Goal: Check status: Check status

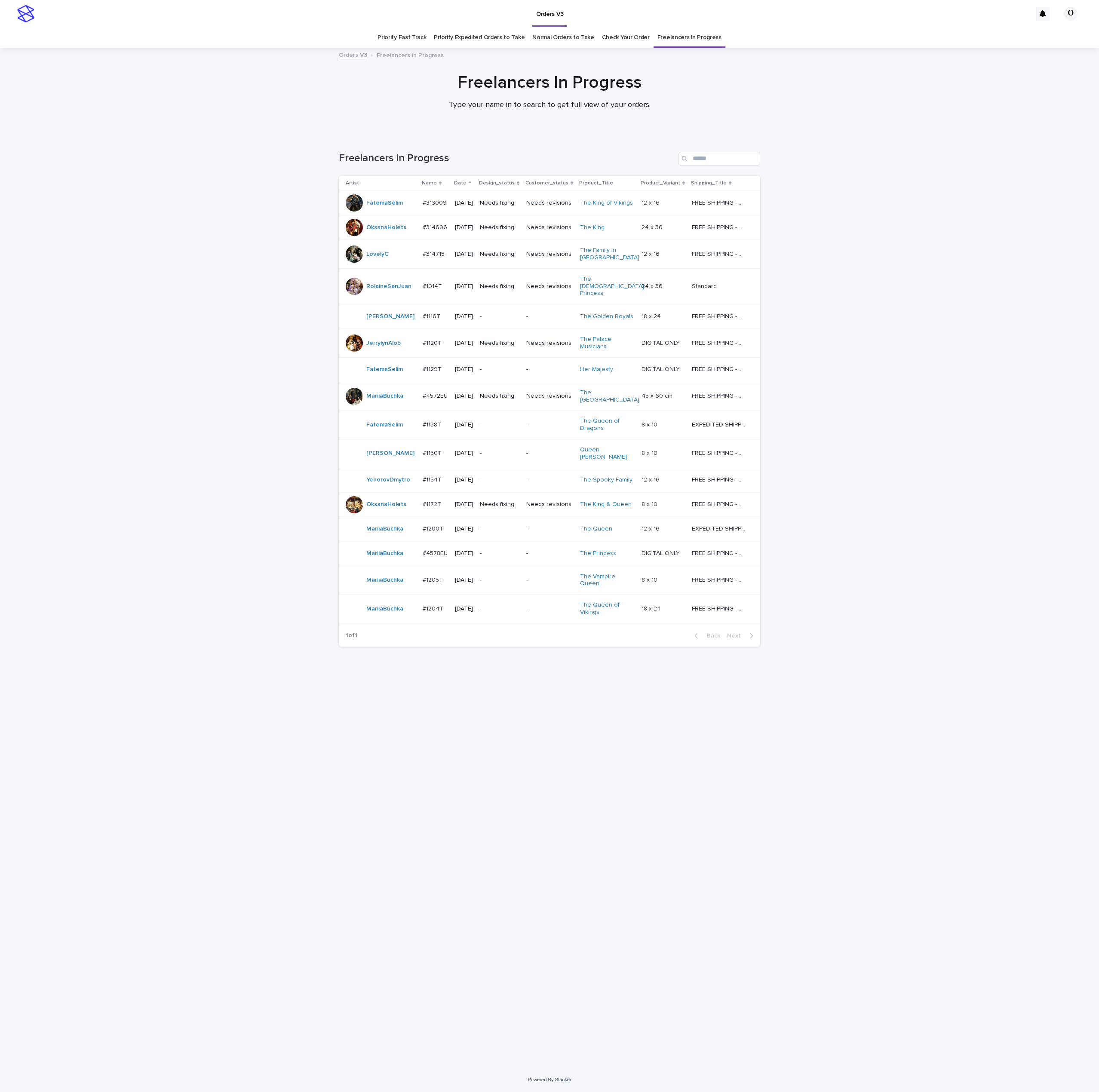
click at [434, 575] on p "#1205T" at bounding box center [433, 579] width 22 height 9
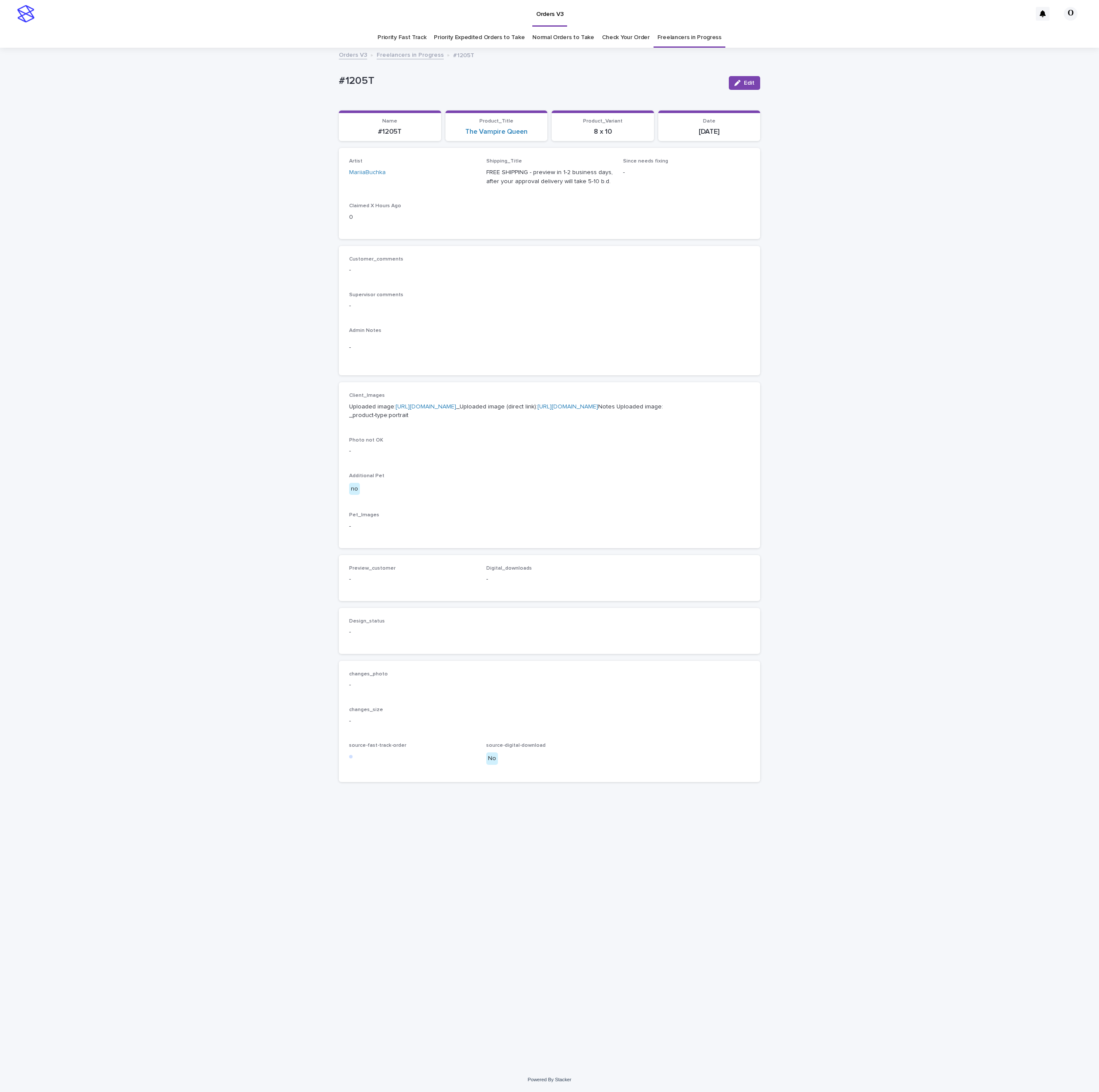
click at [404, 408] on link "[URL][DOMAIN_NAME]" at bounding box center [426, 406] width 61 height 6
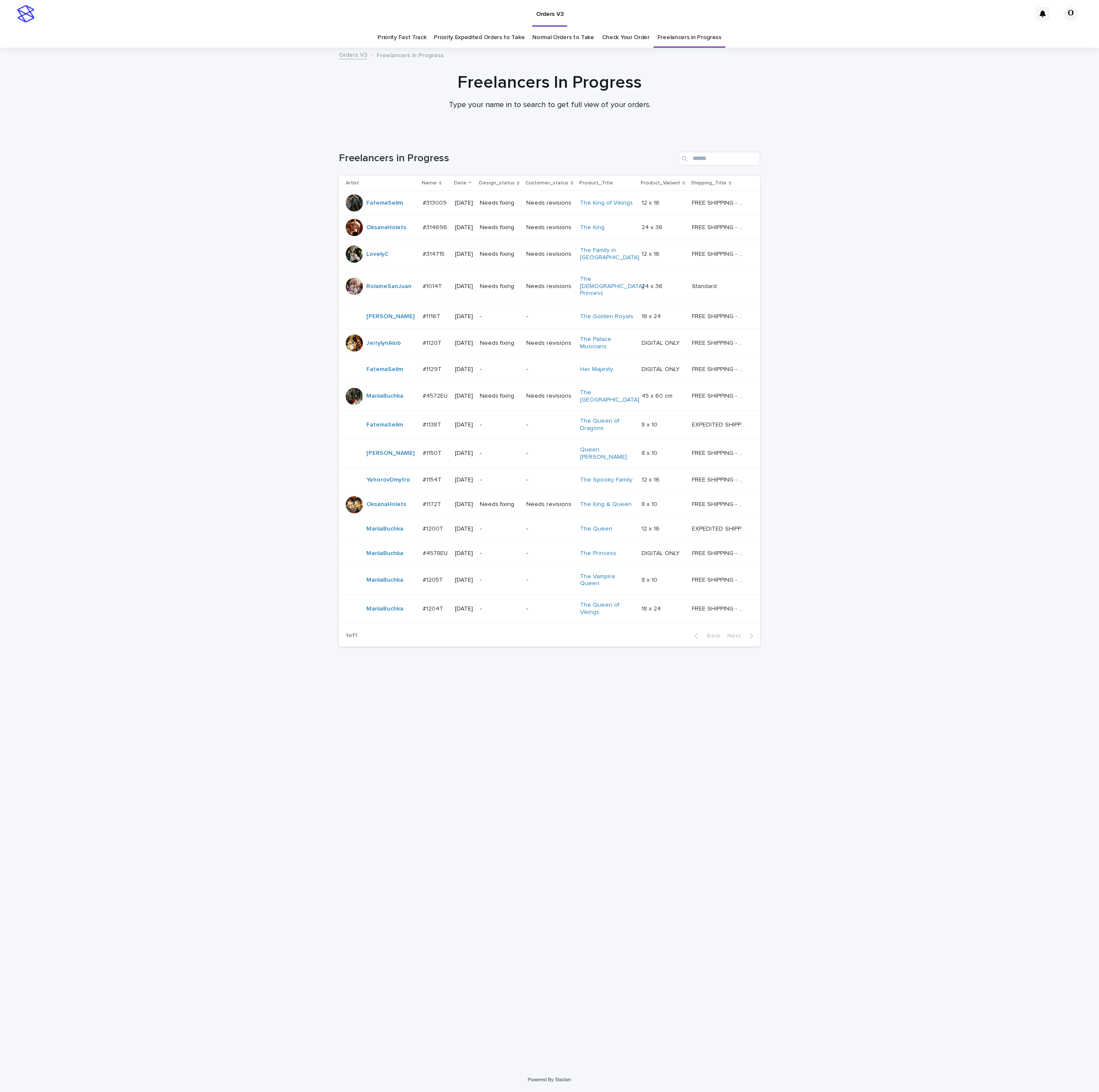
click at [427, 595] on td "#1204T #1204T" at bounding box center [436, 609] width 32 height 29
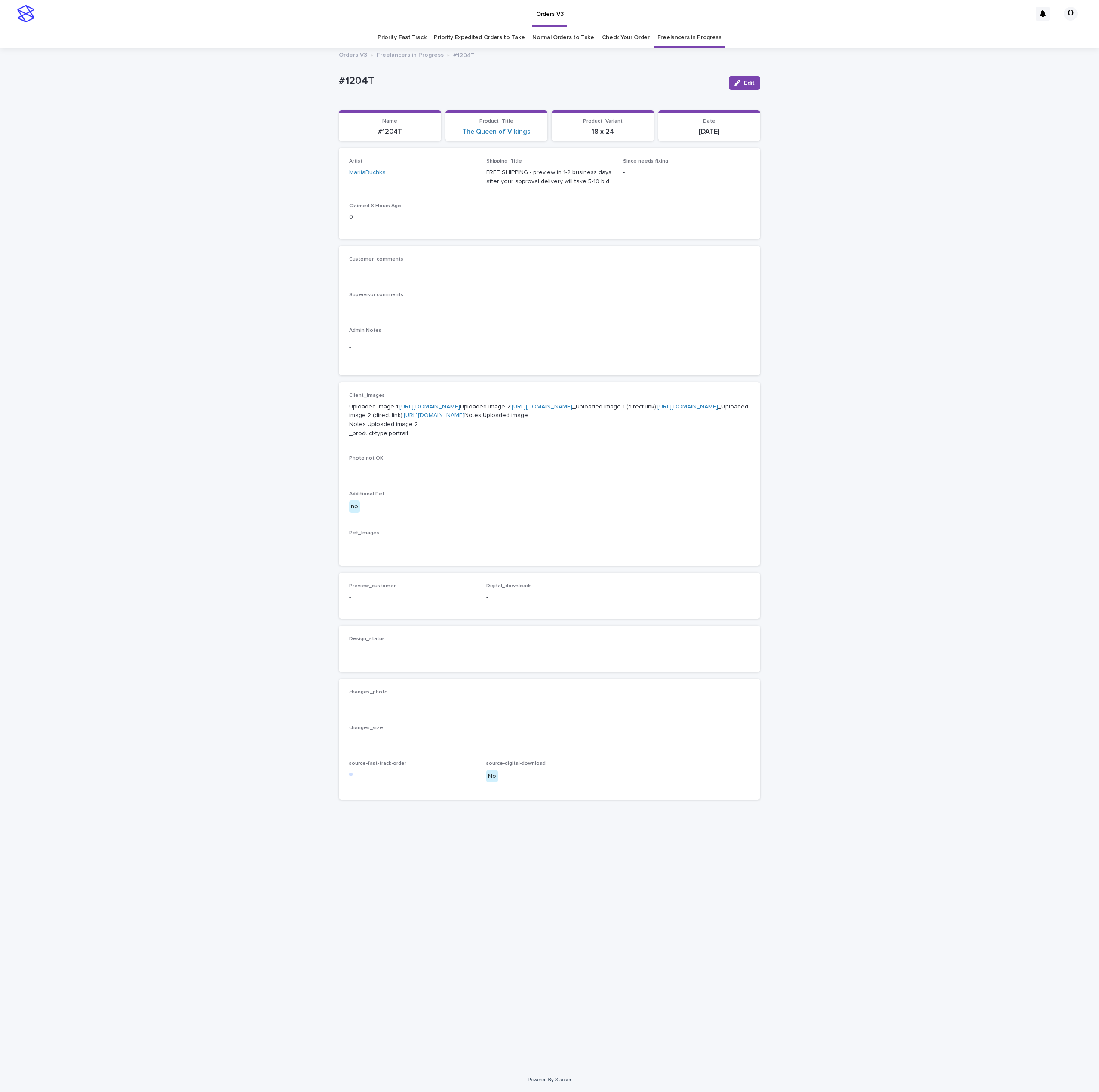
click at [399, 410] on link "[URL][DOMAIN_NAME]" at bounding box center [430, 406] width 61 height 6
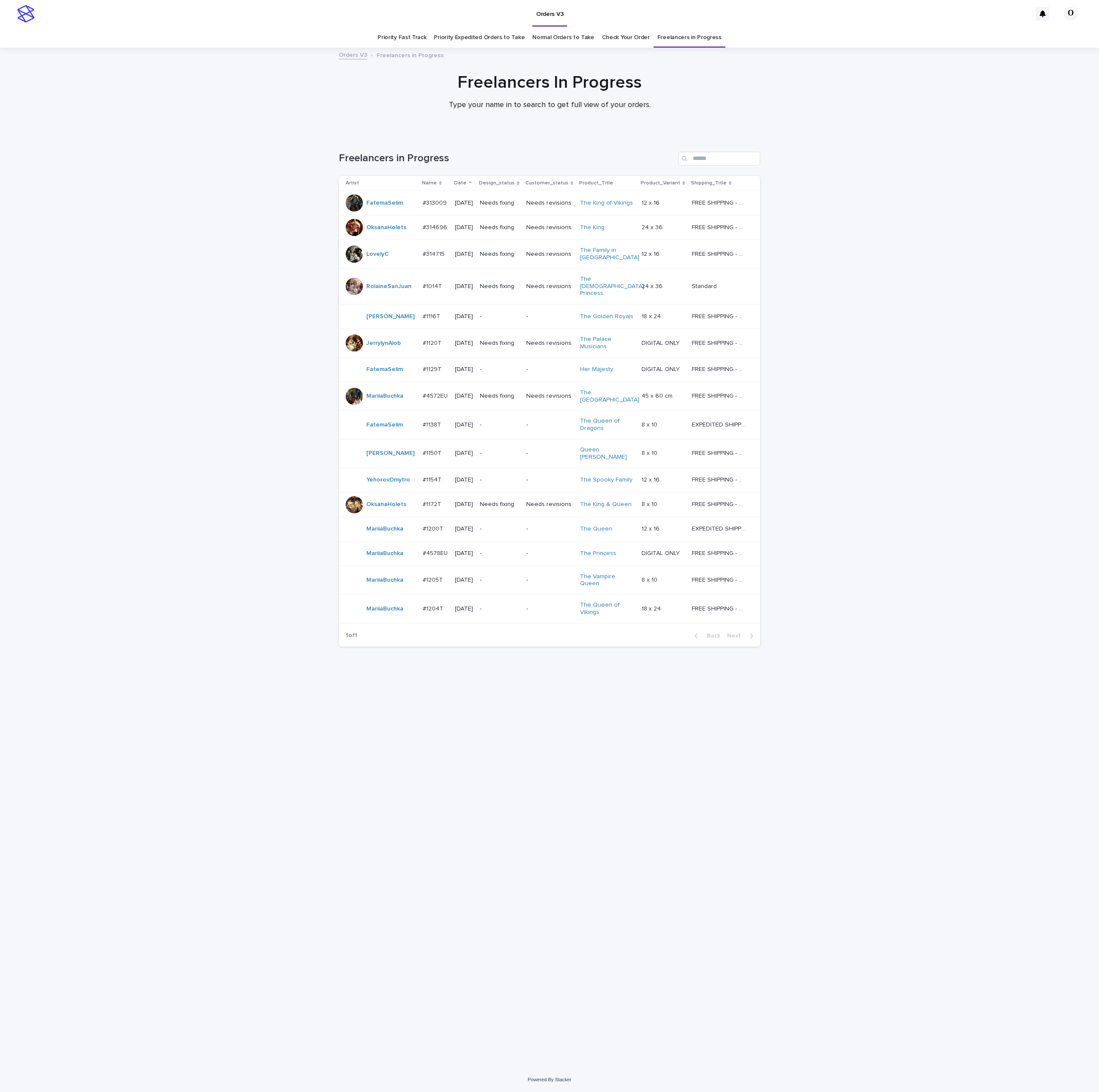
click at [426, 604] on p "#1204T" at bounding box center [433, 608] width 23 height 9
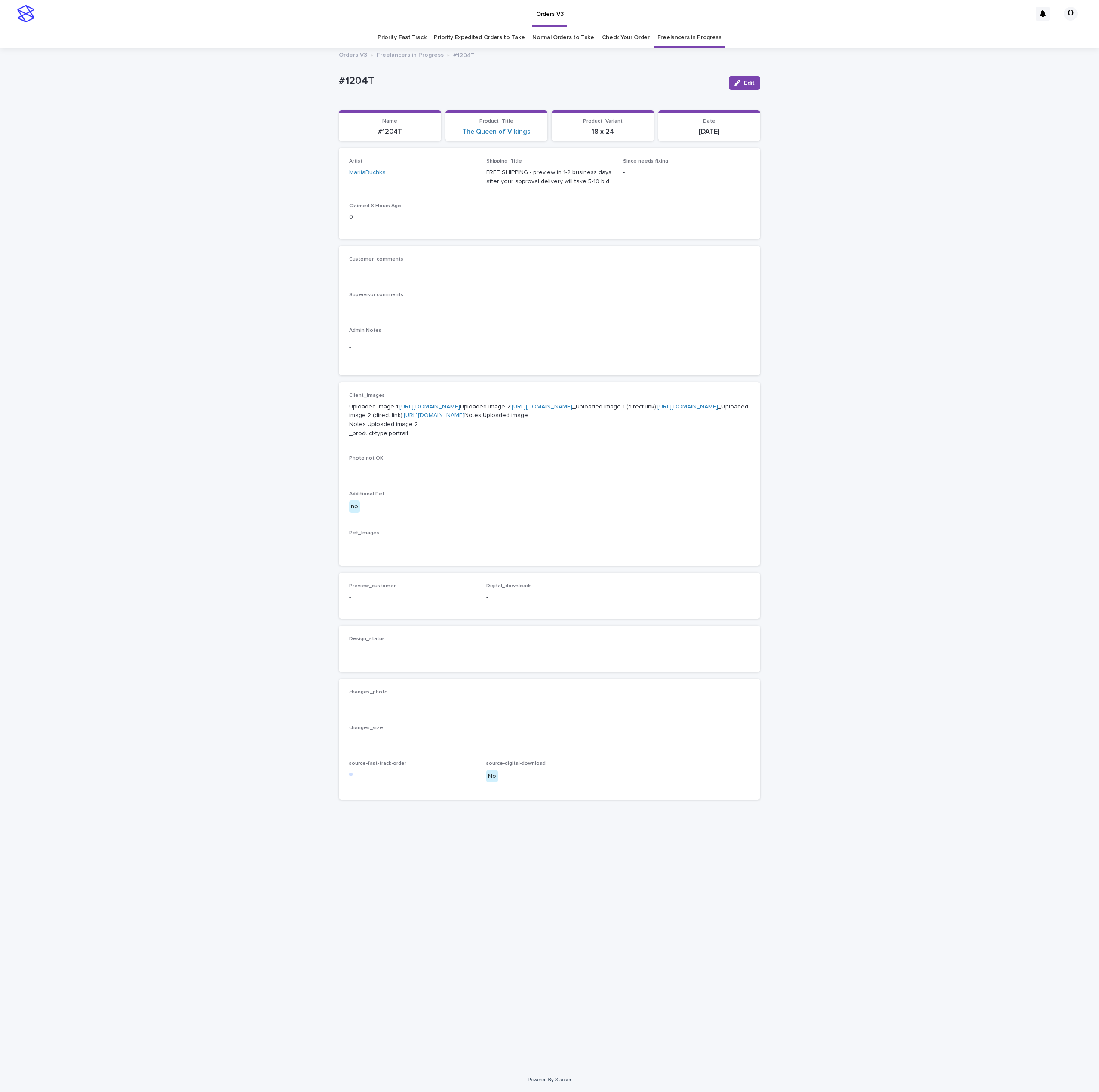
click at [512, 410] on link "[URL][DOMAIN_NAME]" at bounding box center [542, 406] width 61 height 6
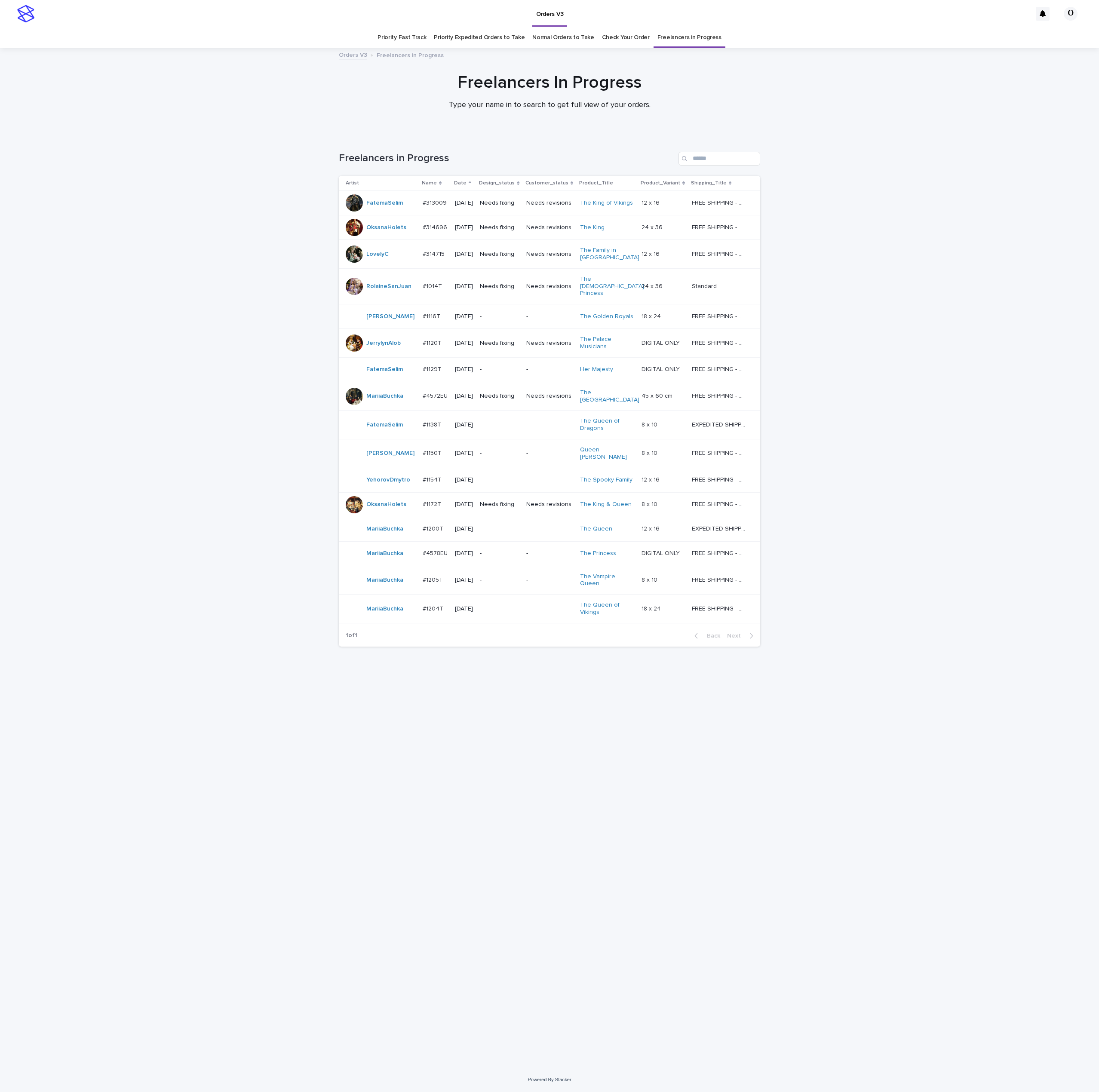
click at [432, 575] on p "#1205T" at bounding box center [433, 579] width 22 height 9
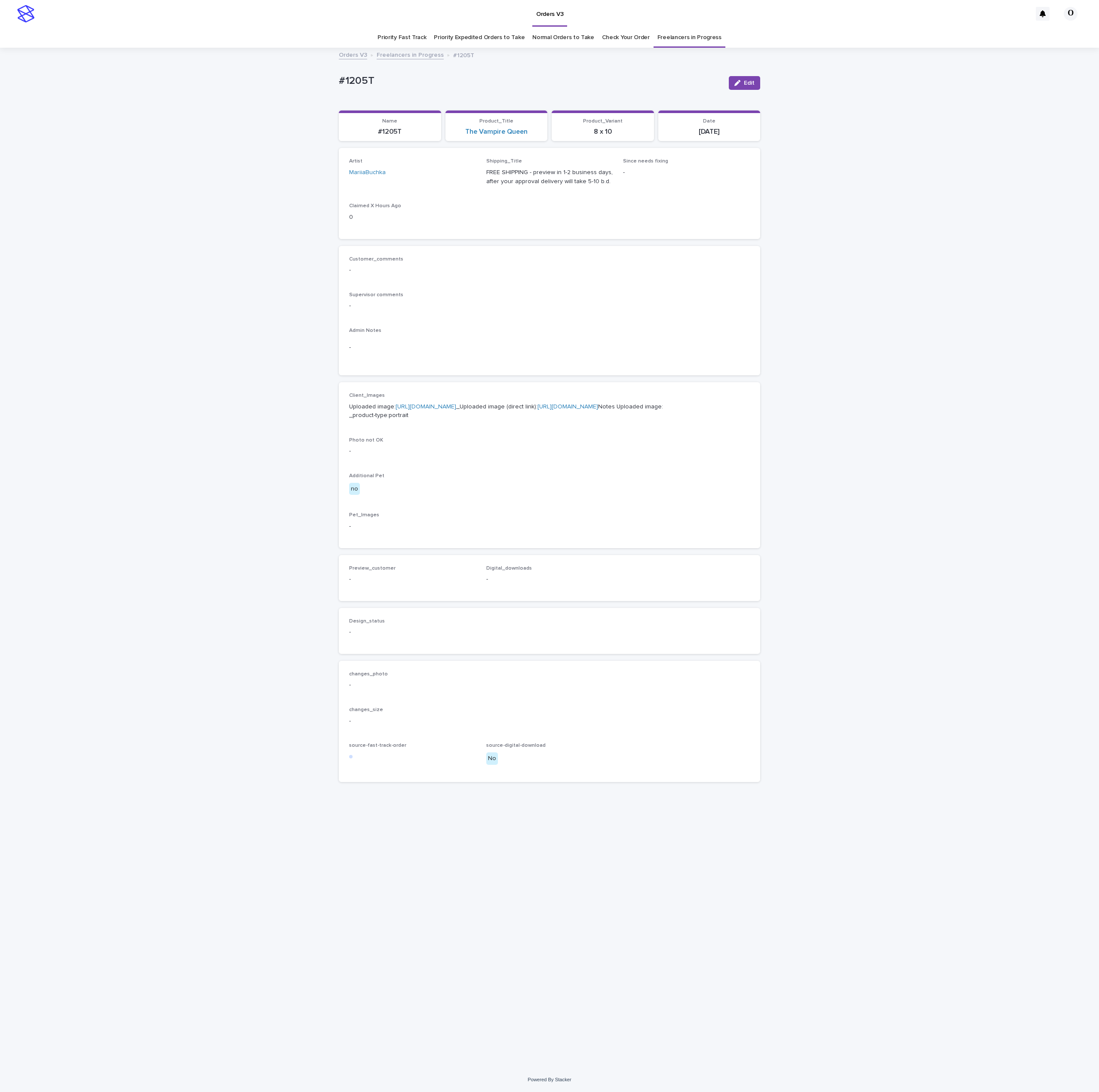
click at [431, 410] on link "[URL][DOMAIN_NAME]" at bounding box center [426, 406] width 61 height 6
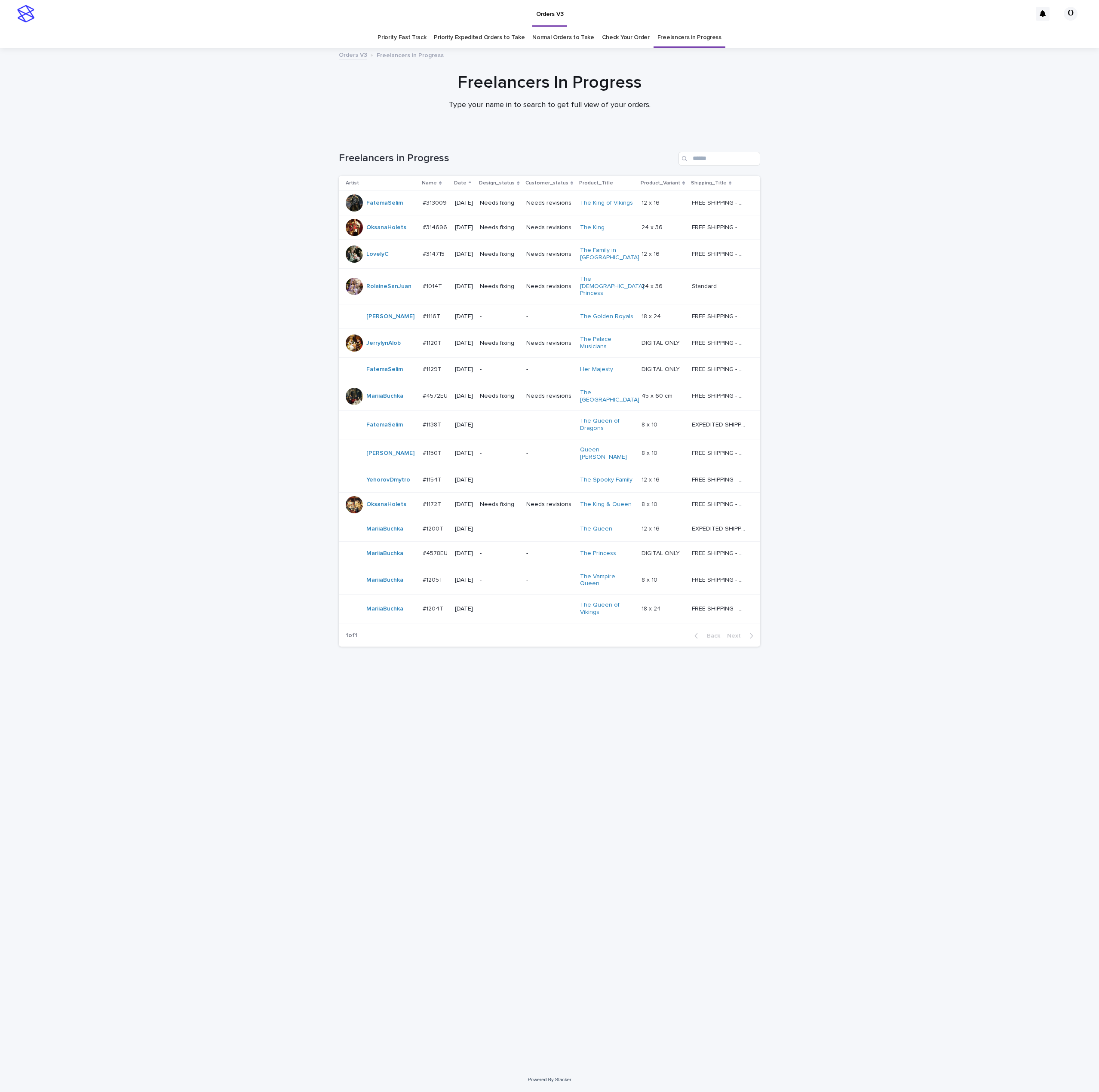
drag, startPoint x: 315, startPoint y: 740, endPoint x: 321, endPoint y: 696, distance: 44.4
click at [315, 737] on div "Loading... Saving… Loading... Saving… Freelancers in Progress Artist Name Date …" at bounding box center [549, 601] width 1099 height 933
click at [882, 388] on div "Loading... Saving… Loading... Saving… Freelancers in Progress Artist Name Date …" at bounding box center [549, 601] width 1099 height 933
click at [624, 37] on link "Check Your Order" at bounding box center [626, 38] width 48 height 20
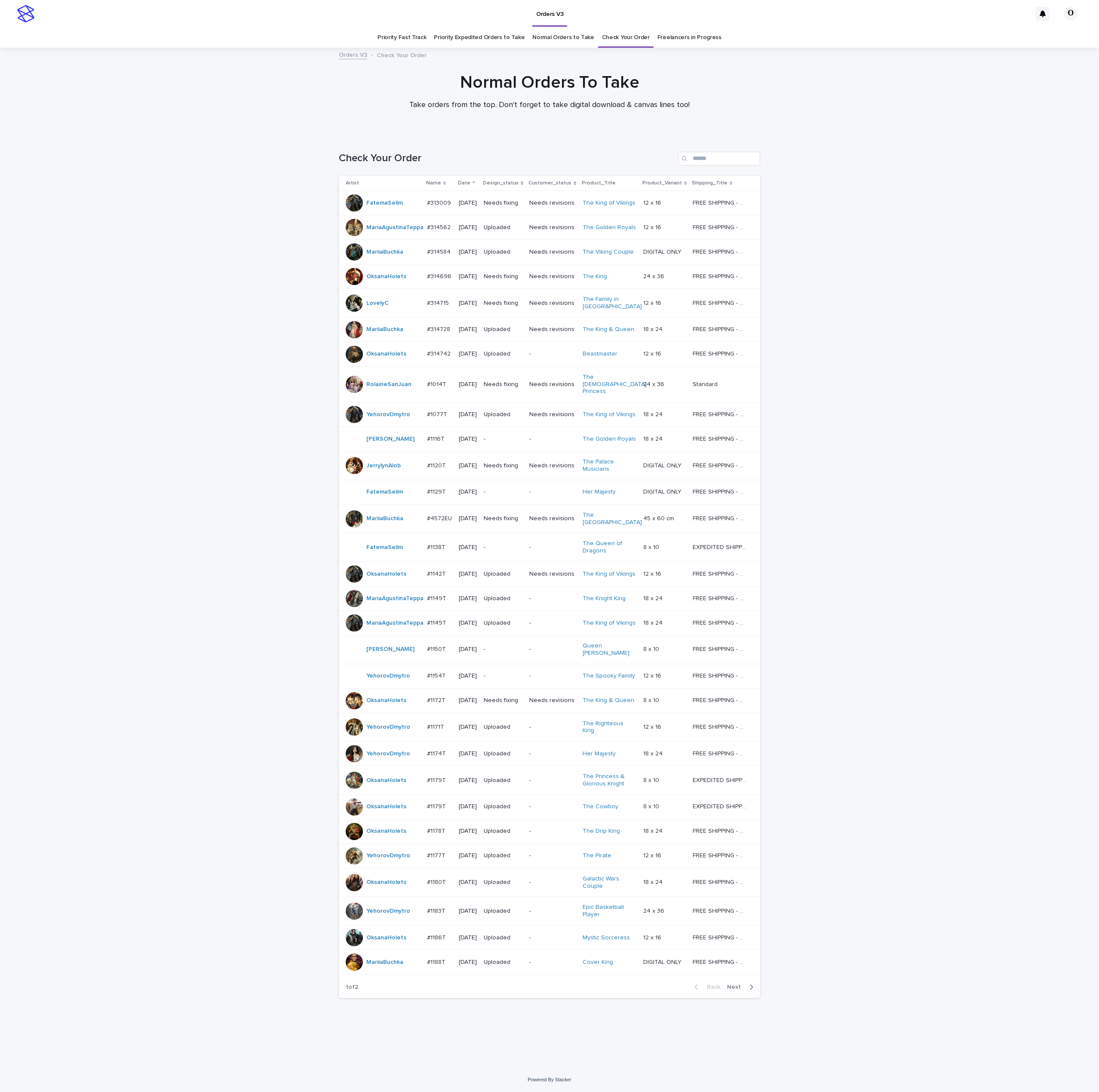
click at [733, 989] on span "Next" at bounding box center [736, 987] width 19 height 6
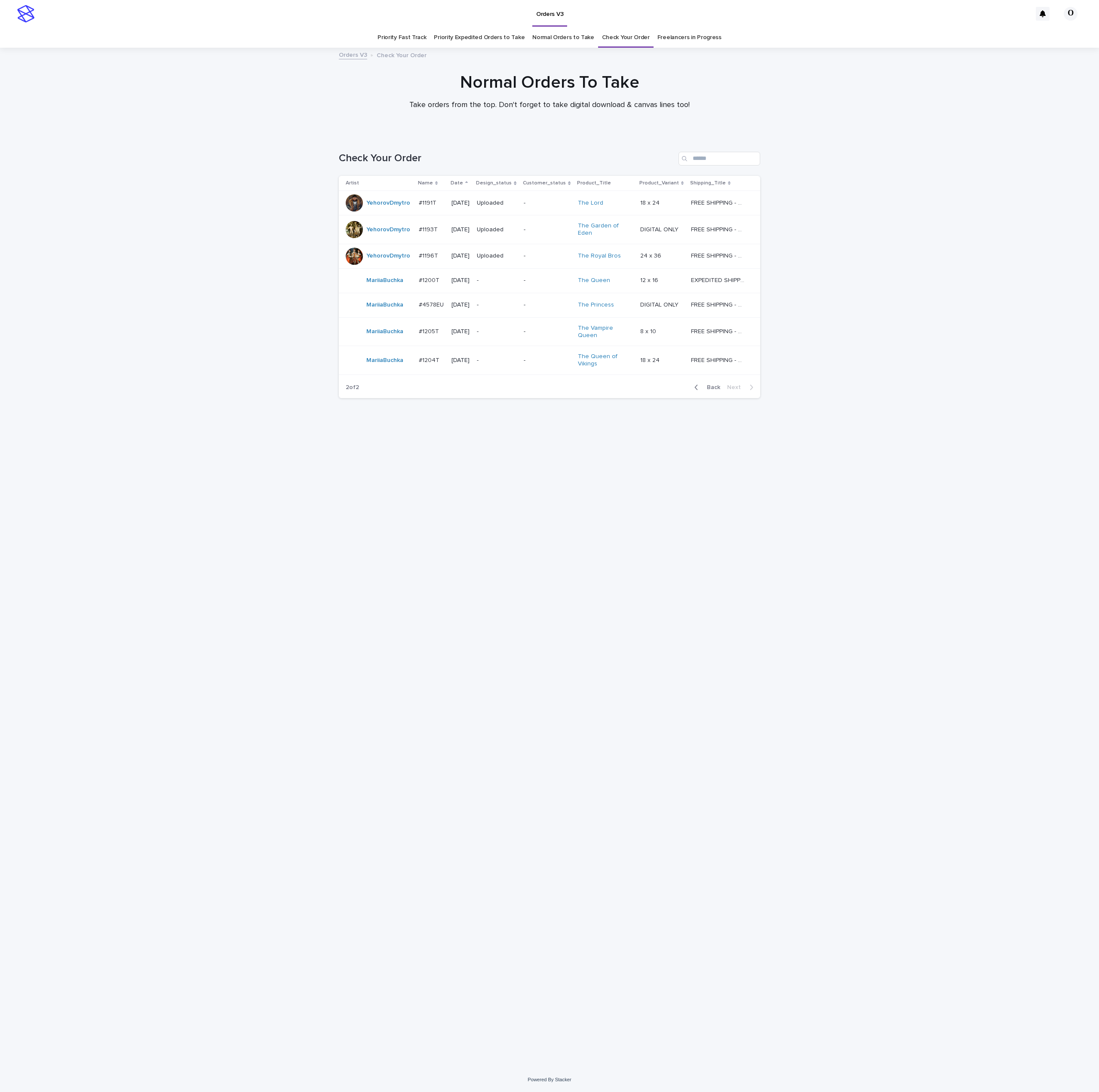
click at [712, 384] on span "Back" at bounding box center [711, 387] width 18 height 6
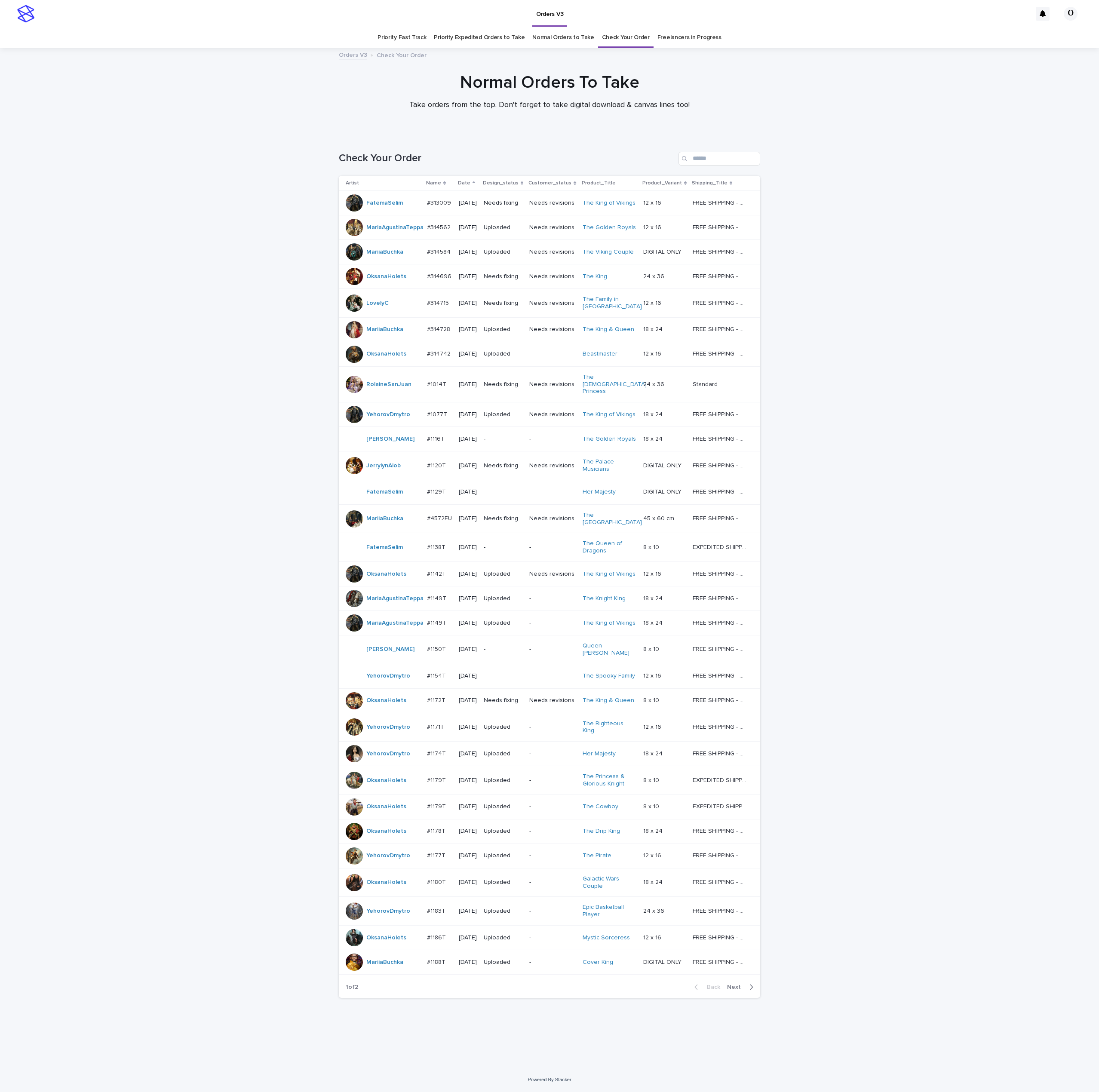
click at [441, 679] on p "#1154T" at bounding box center [437, 675] width 20 height 9
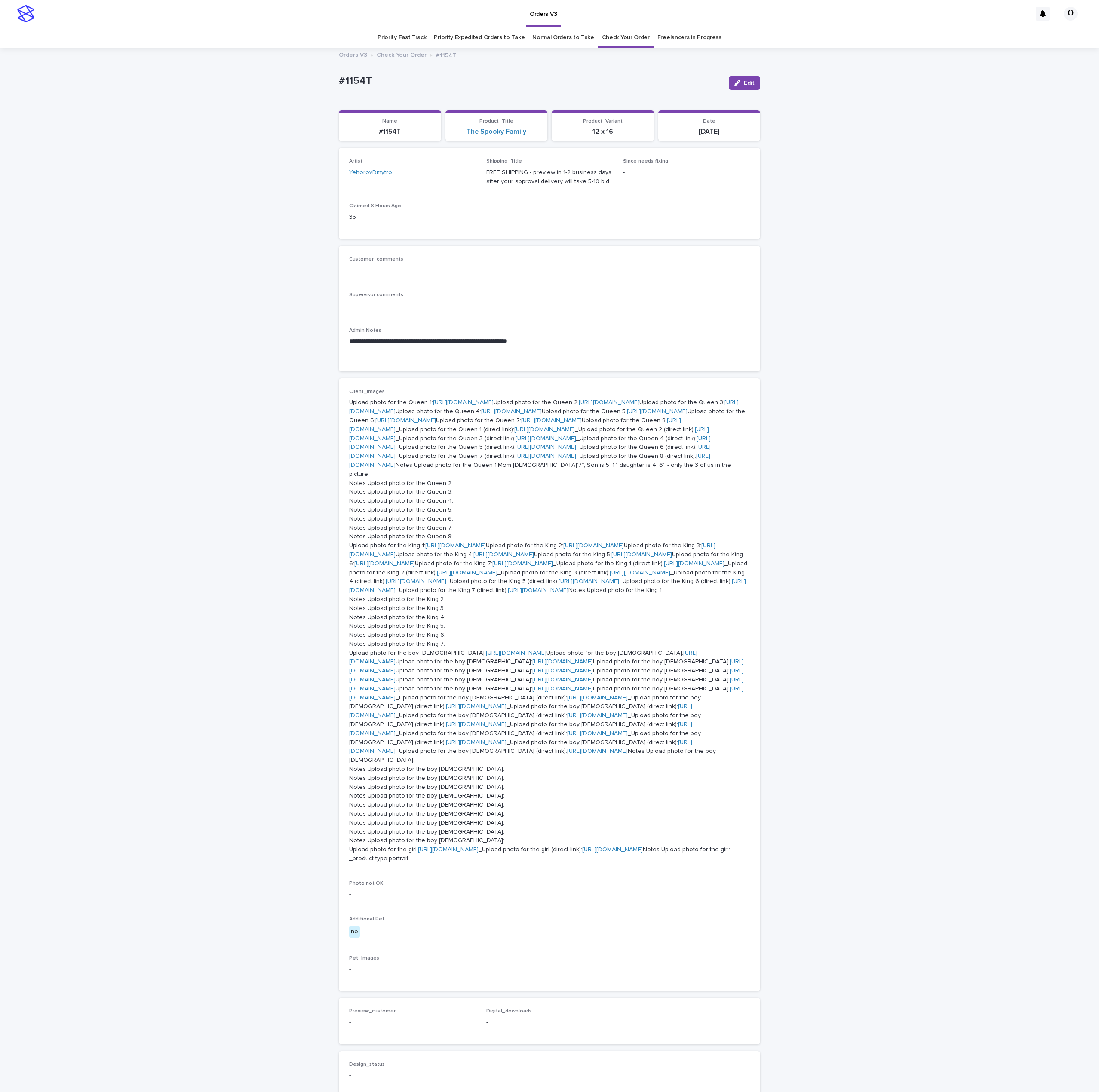
click at [433, 406] on link "[URL][DOMAIN_NAME]" at bounding box center [463, 402] width 61 height 6
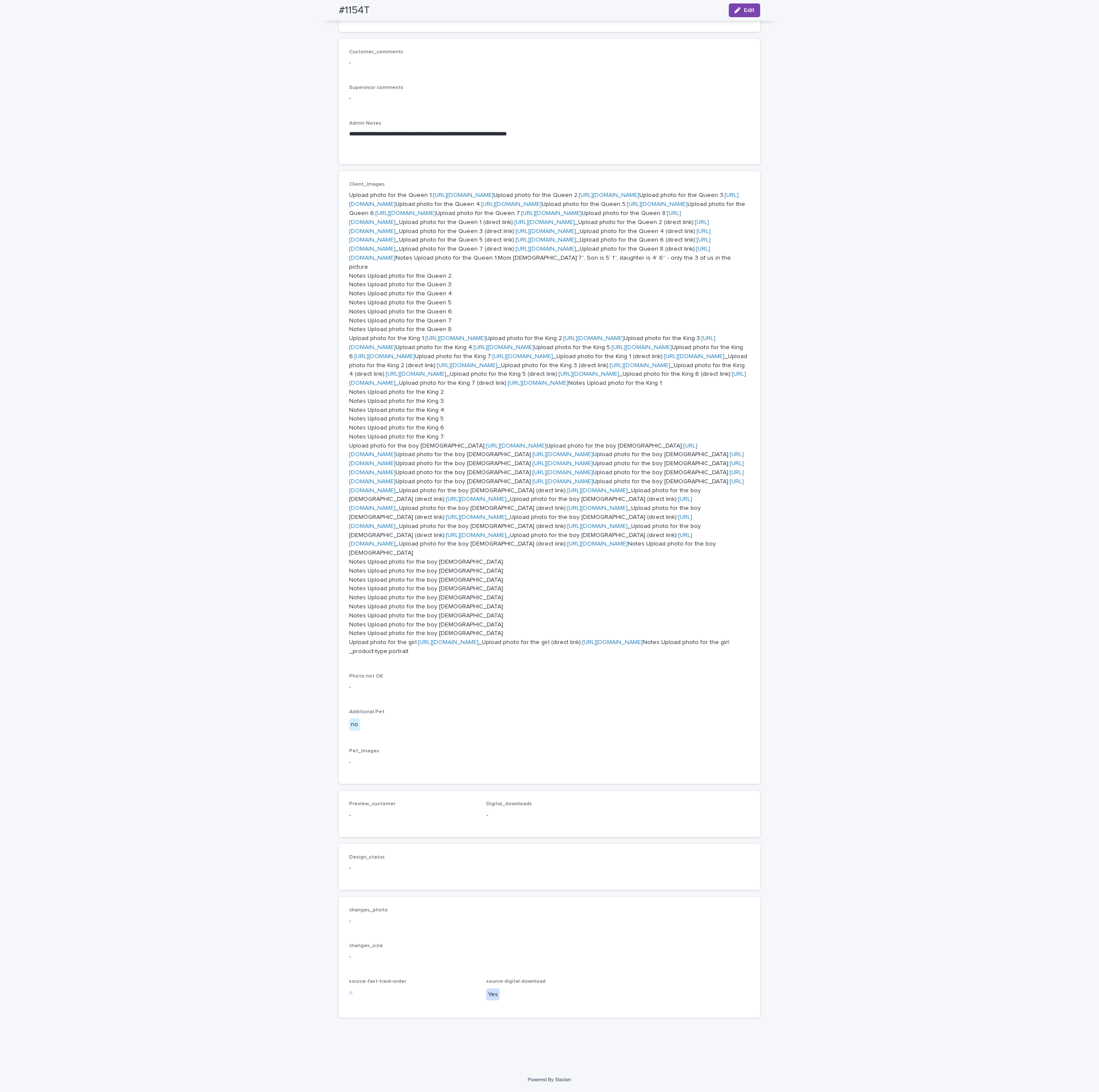
scroll to position [716, 0]
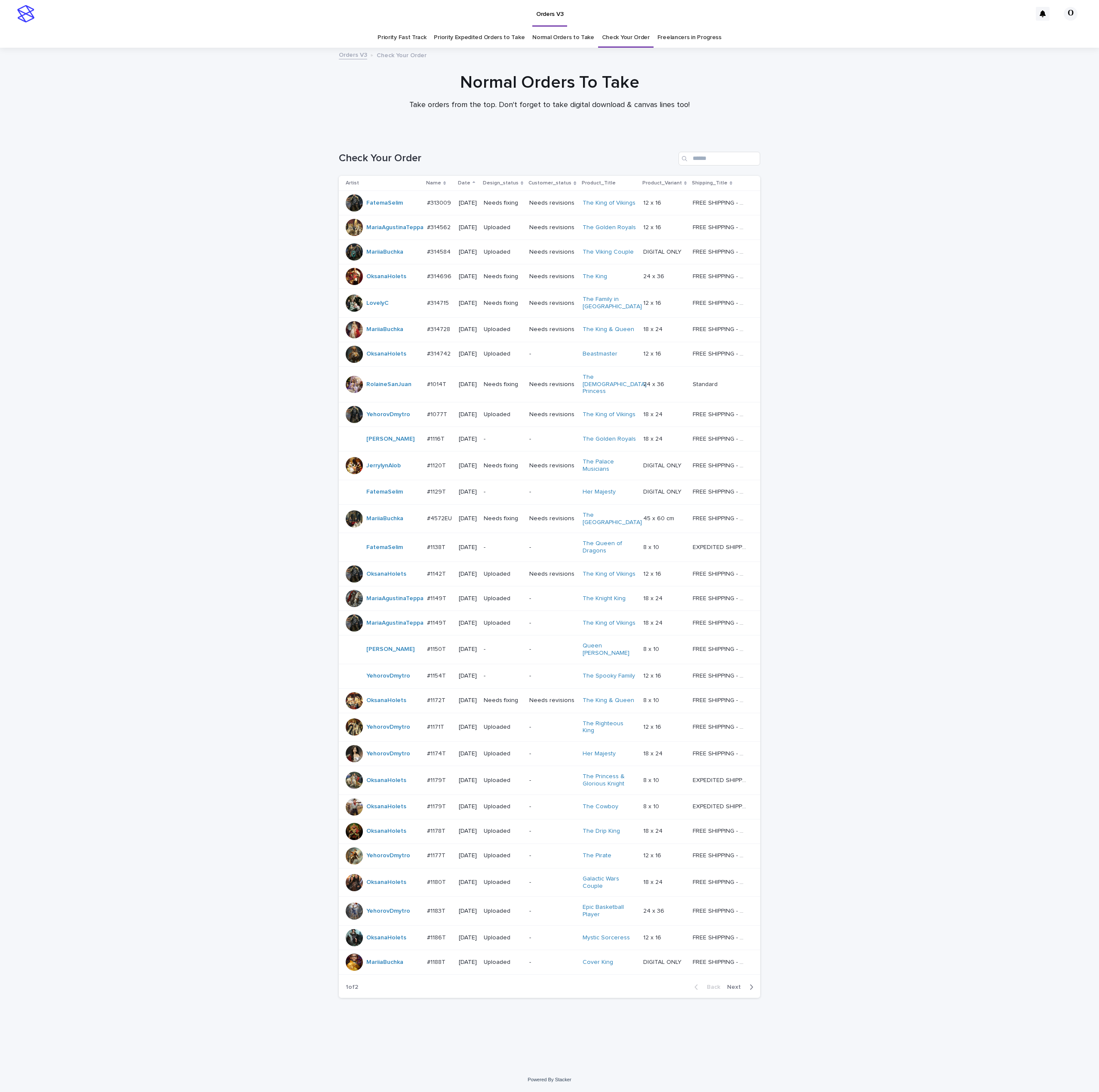
click at [434, 670] on td "#1154T #1154T" at bounding box center [439, 676] width 32 height 25
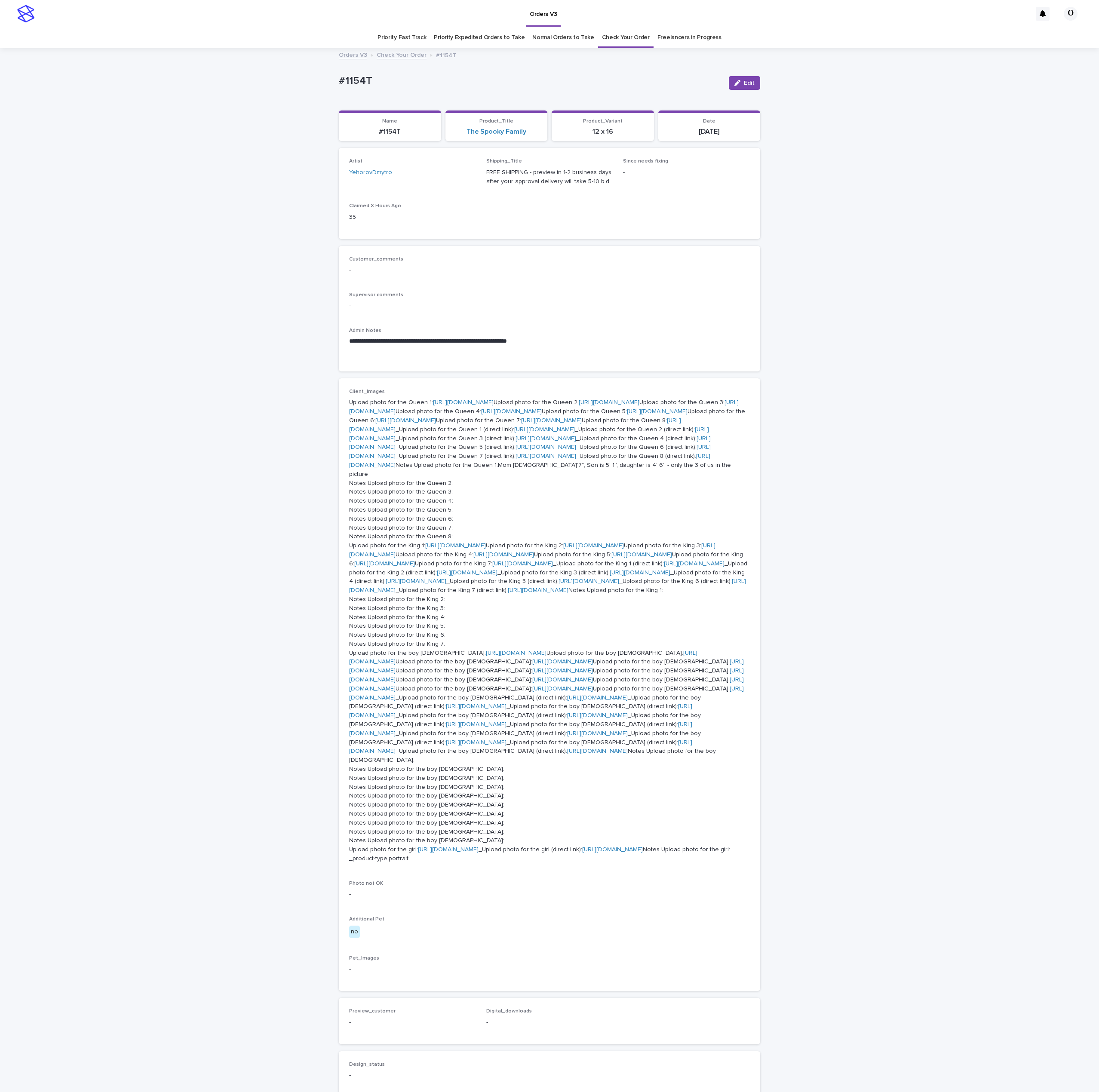
scroll to position [28, 0]
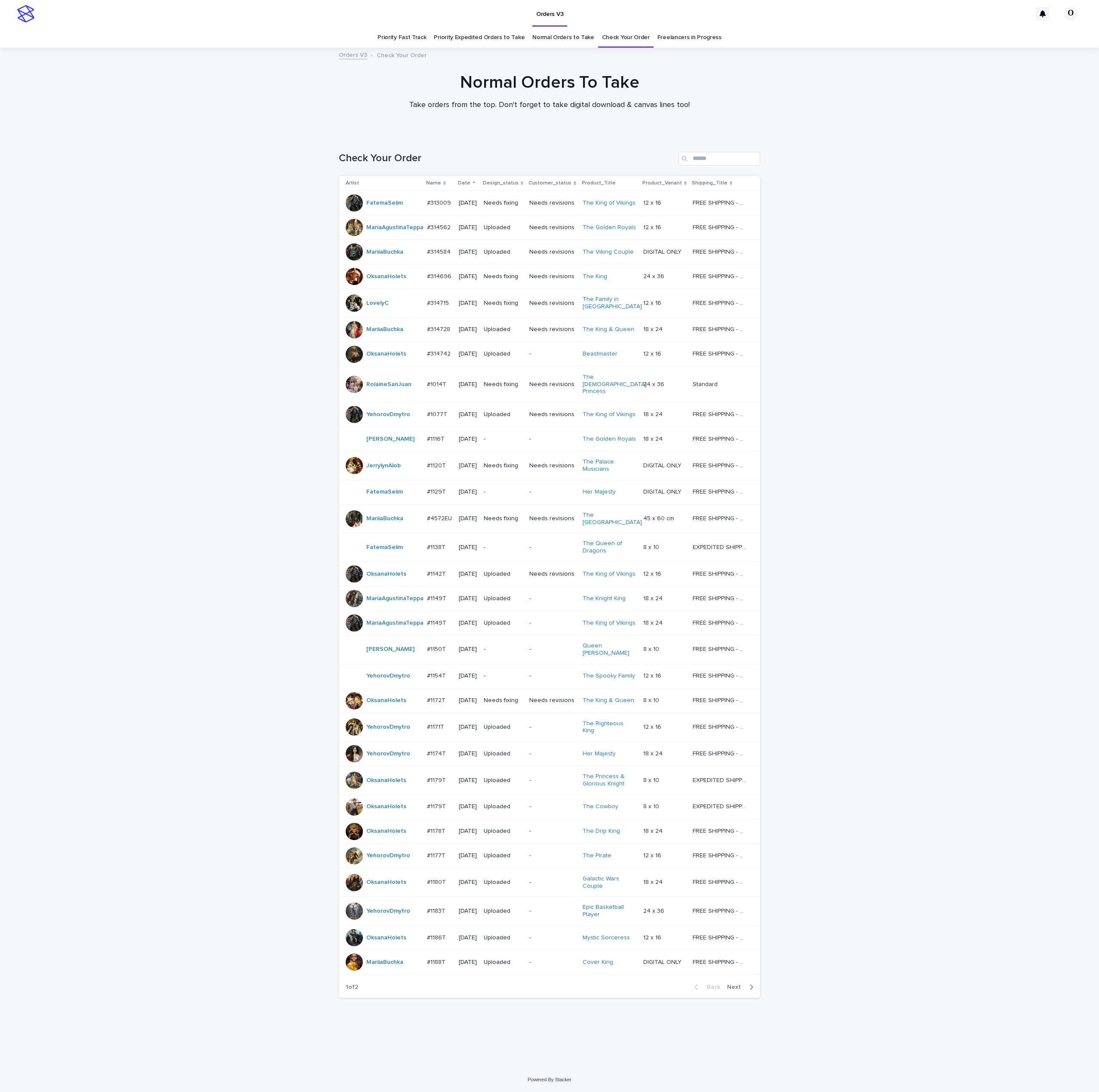
drag, startPoint x: 738, startPoint y: 982, endPoint x: 734, endPoint y: 986, distance: 5.7
click at [736, 982] on div "Back Next" at bounding box center [724, 987] width 73 height 21
click at [734, 990] on span "Next" at bounding box center [736, 987] width 19 height 6
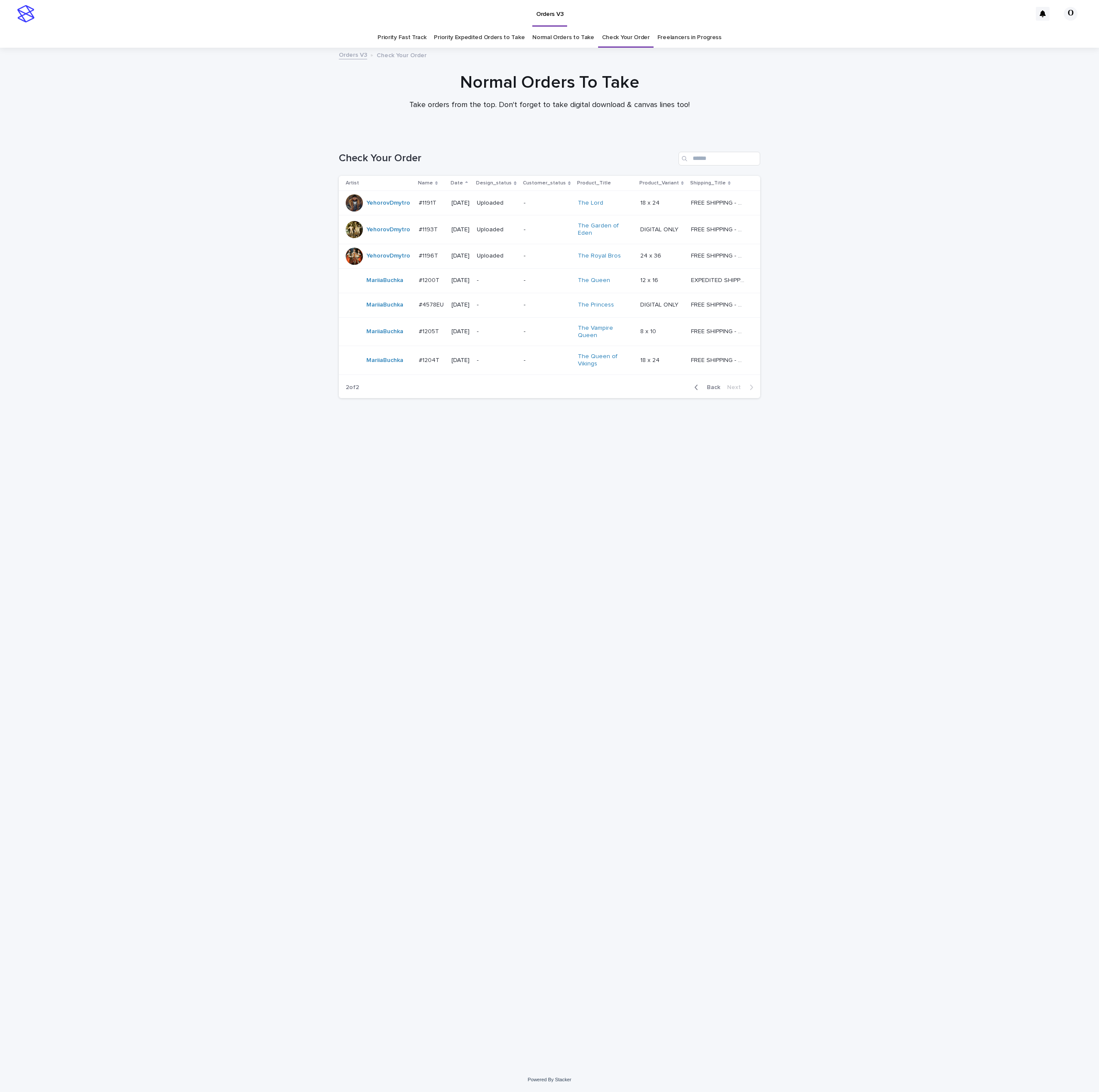
click at [358, 228] on div at bounding box center [354, 230] width 17 height 17
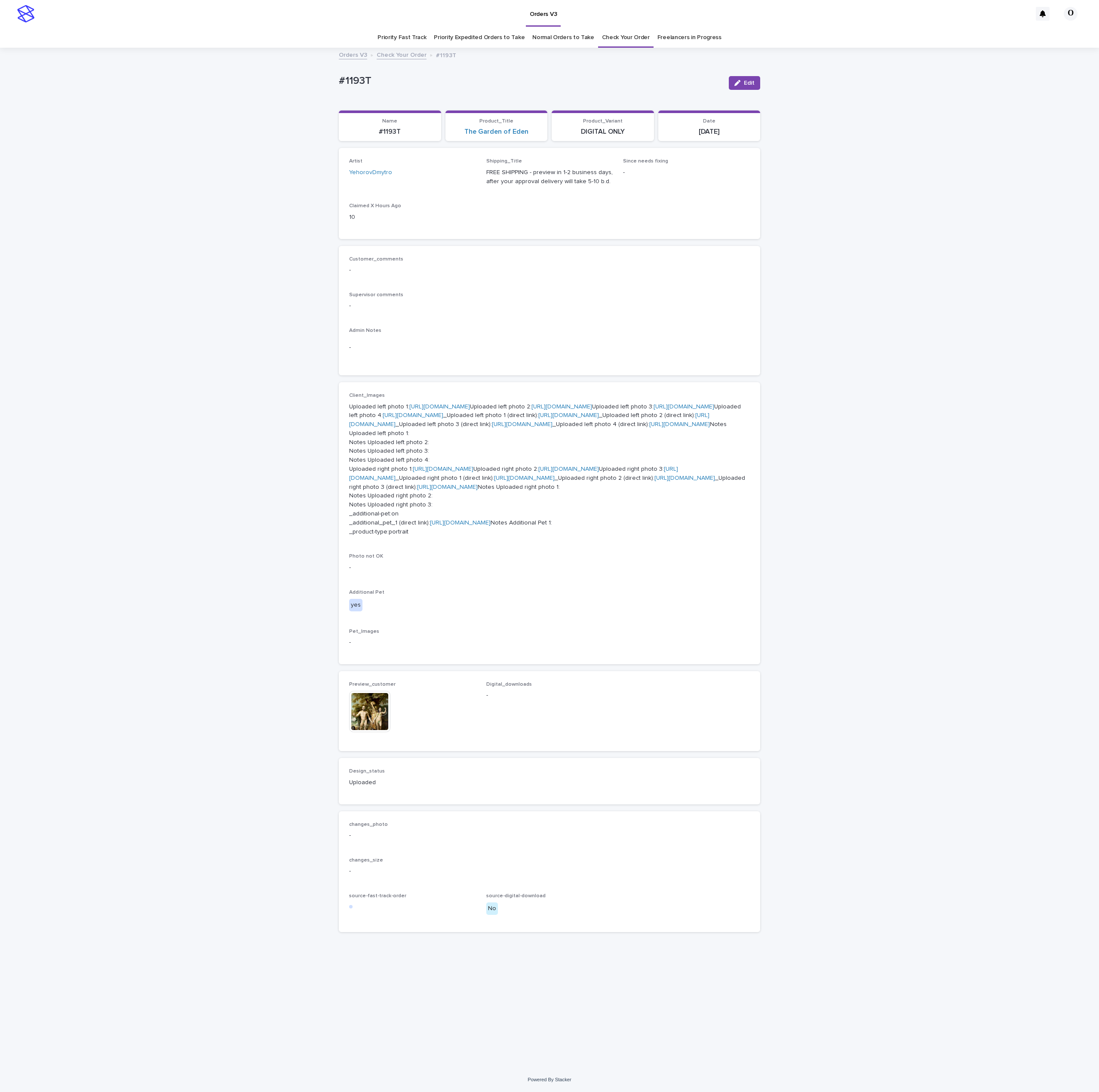
click at [368, 732] on img at bounding box center [369, 711] width 41 height 41
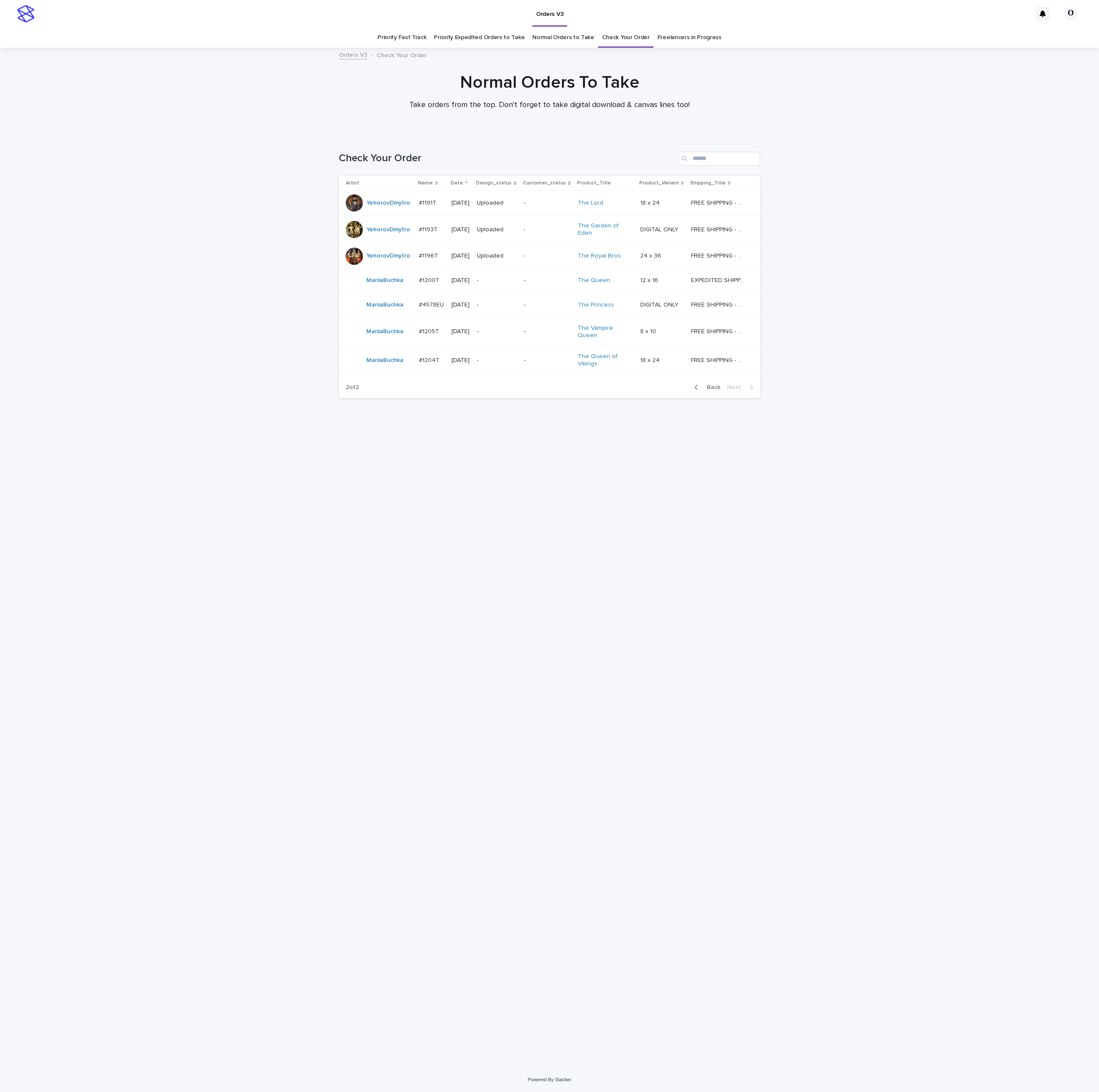
click at [420, 226] on p "#1193T" at bounding box center [429, 228] width 20 height 9
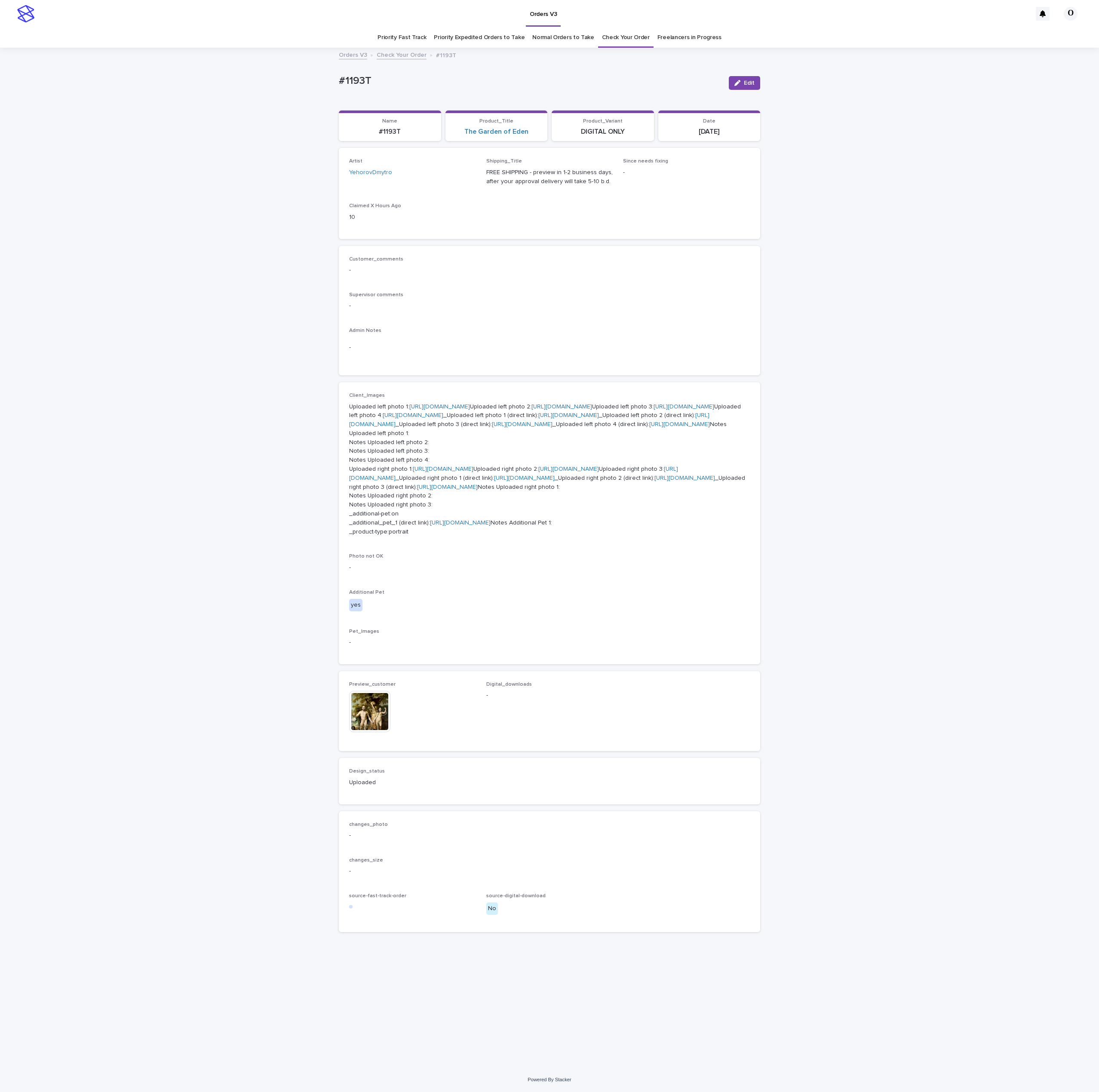
scroll to position [28, 0]
click at [468, 526] on link "[URL][DOMAIN_NAME]" at bounding box center [460, 522] width 61 height 6
click at [363, 732] on img at bounding box center [369, 711] width 41 height 41
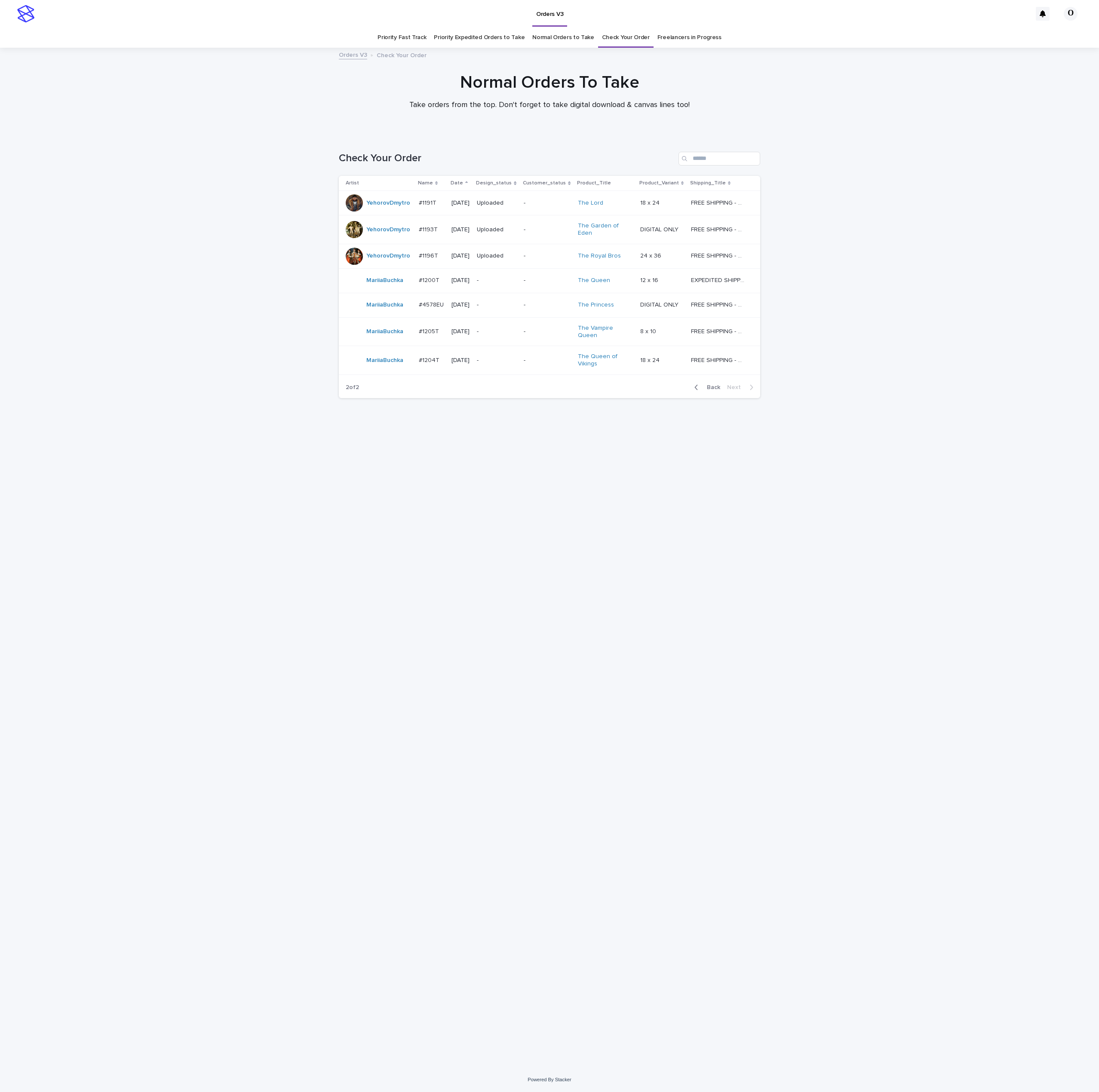
click at [429, 228] on p "#1193T" at bounding box center [429, 228] width 20 height 9
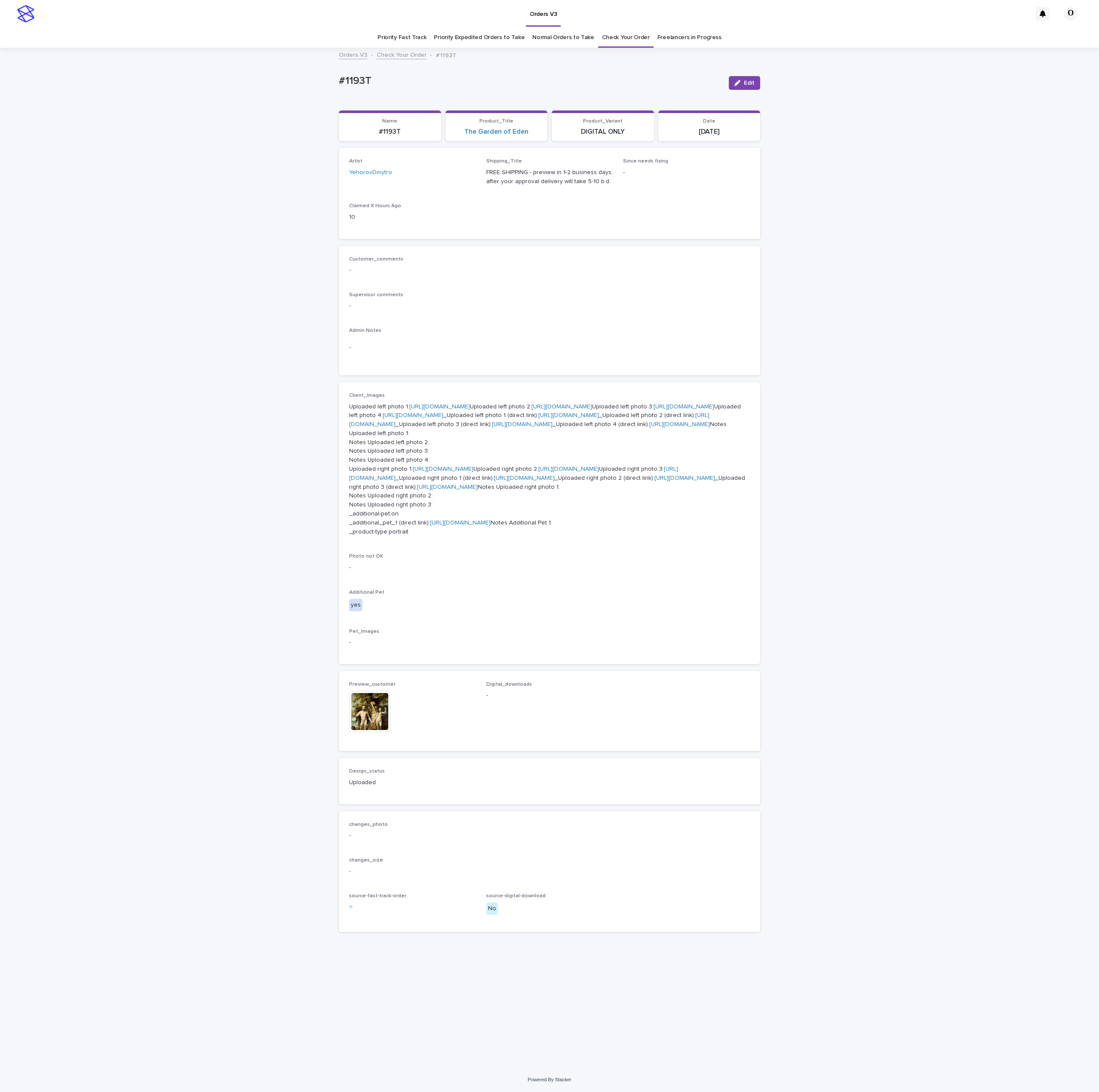
scroll to position [28, 0]
click at [432, 526] on link "[URL][DOMAIN_NAME]" at bounding box center [460, 522] width 61 height 6
